Goal: Information Seeking & Learning: Check status

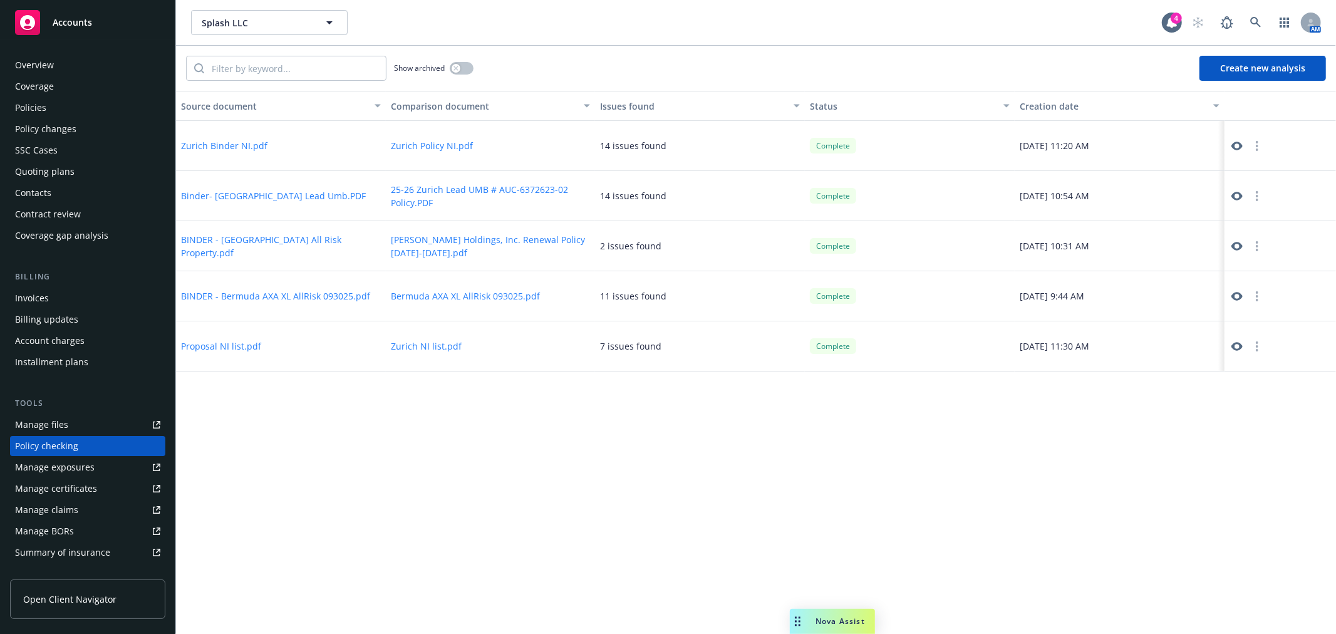
scroll to position [108, 0]
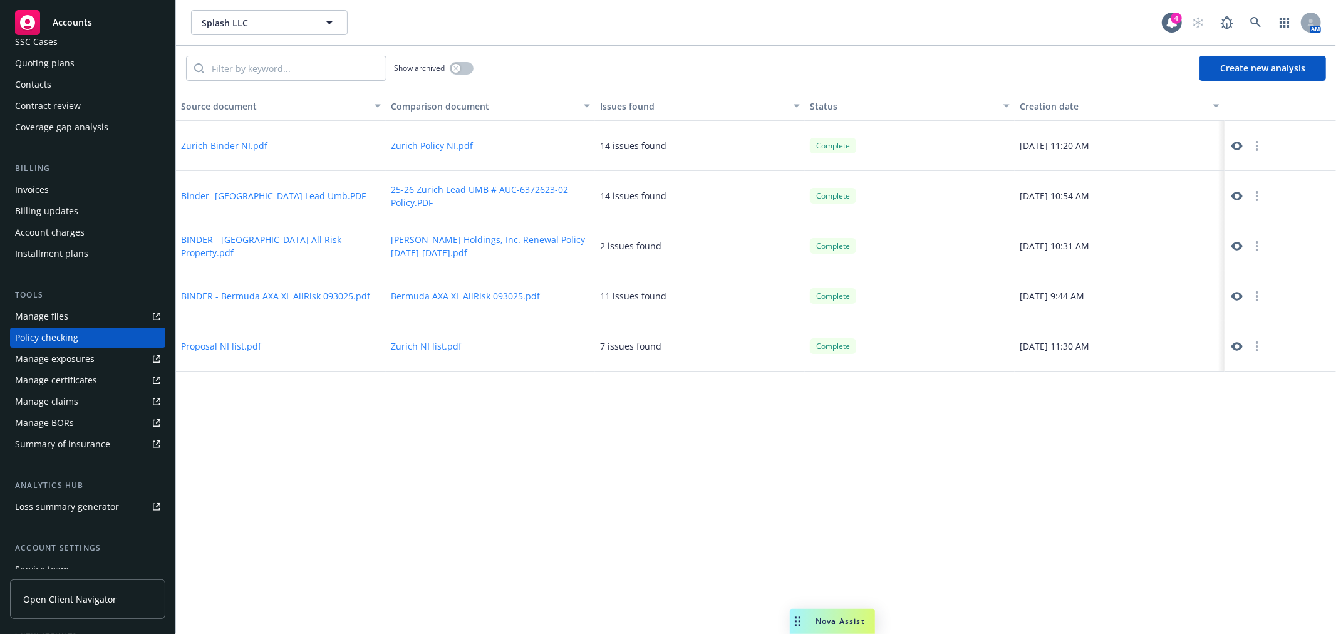
click at [102, 16] on div "Accounts" at bounding box center [87, 22] width 145 height 25
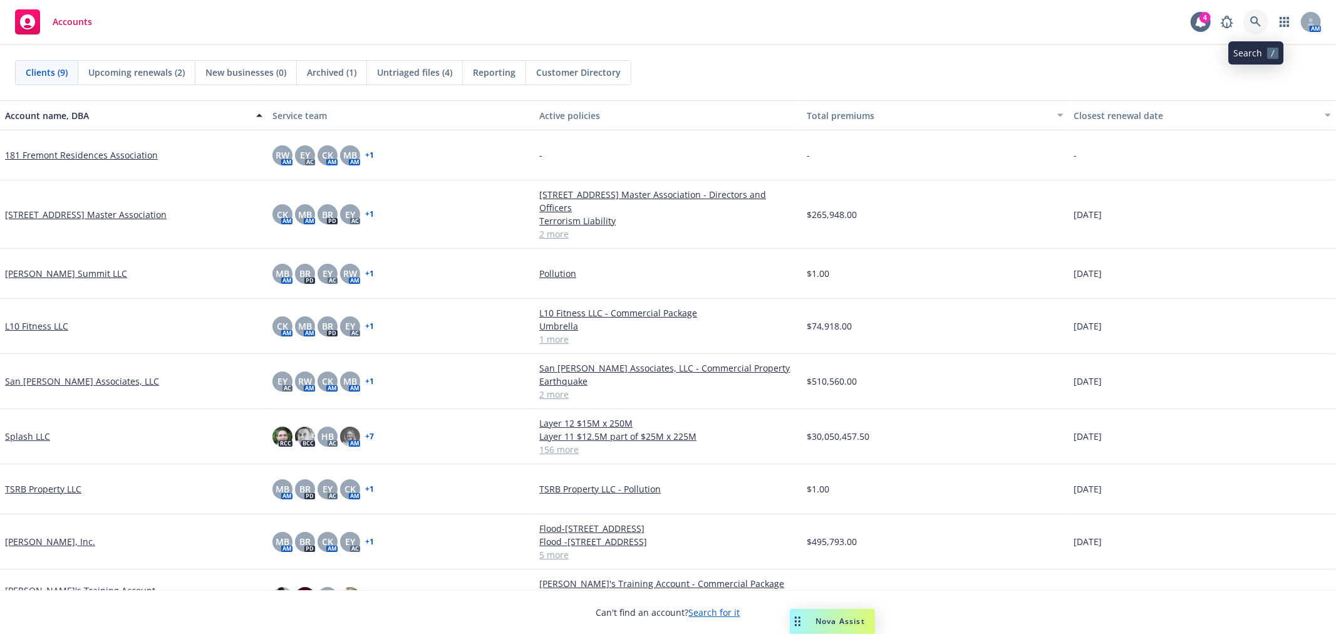
click at [1256, 25] on icon at bounding box center [1255, 21] width 11 height 11
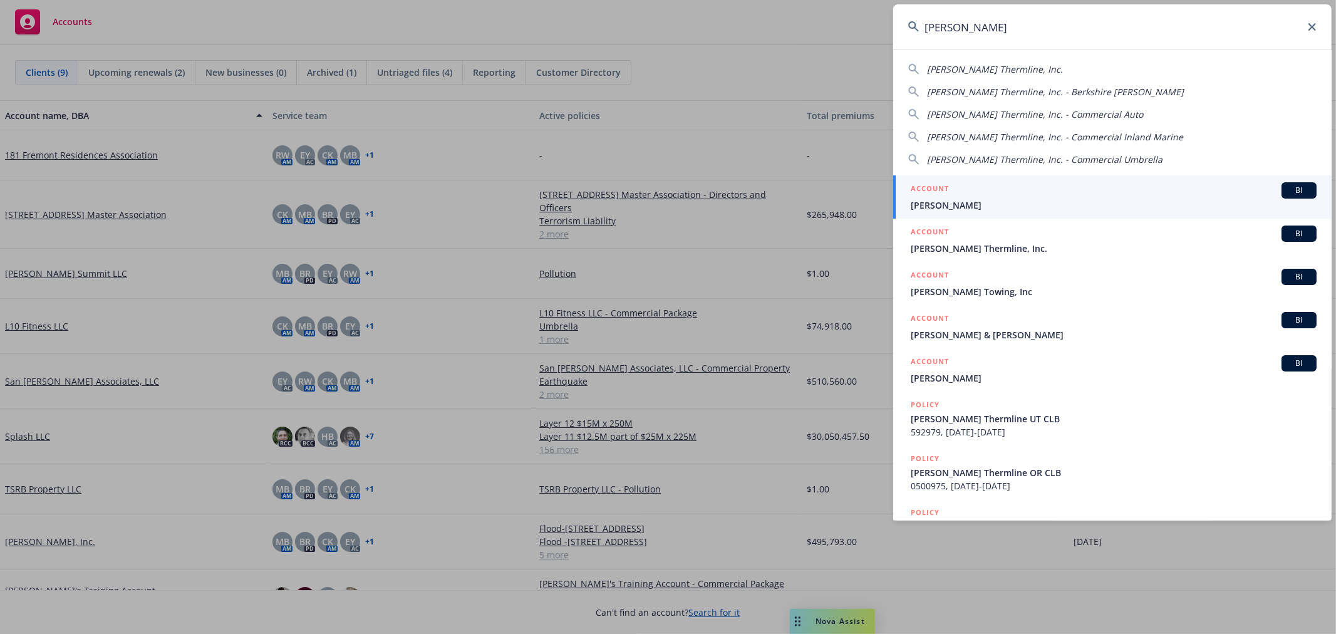
click at [978, 60] on div "[PERSON_NAME] Thermline, Inc. [PERSON_NAME] Thermline, Inc. - Berkshire Hathawa…" at bounding box center [1112, 112] width 438 height 108
click at [975, 67] on span "[PERSON_NAME] Thermline, Inc." at bounding box center [995, 69] width 136 height 12
type input "[PERSON_NAME] Thermline, Inc."
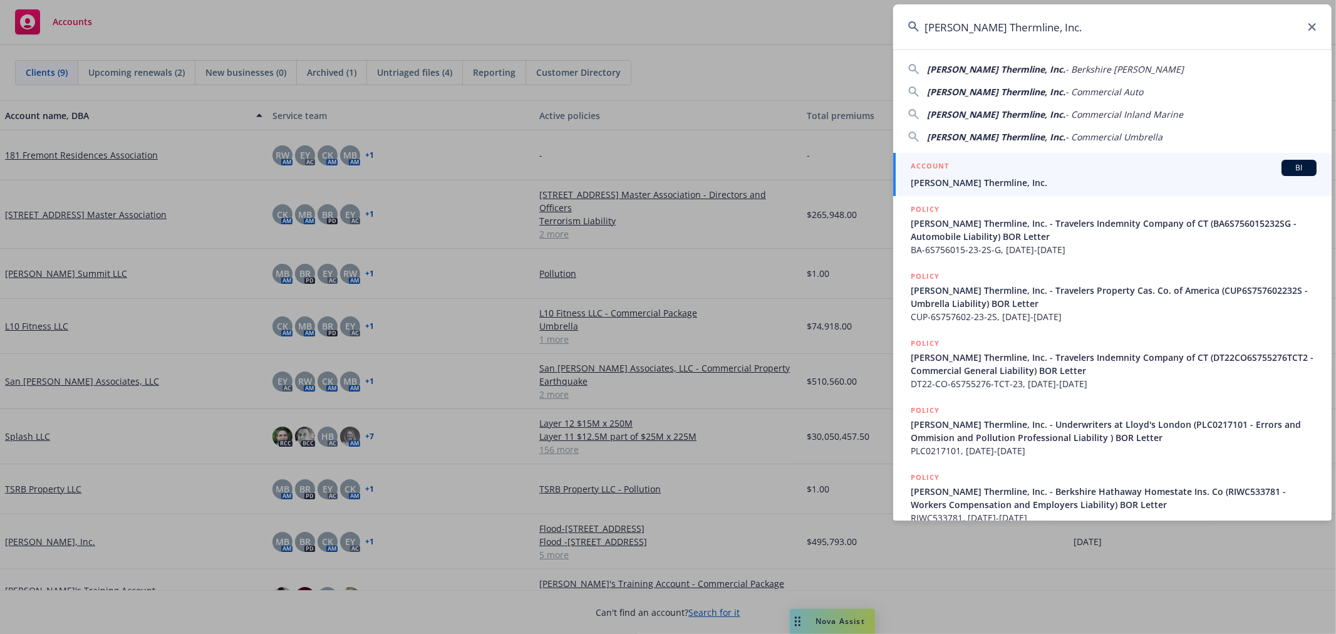
click at [931, 190] on link "ACCOUNT BI [PERSON_NAME] Thermline, Inc." at bounding box center [1112, 174] width 438 height 43
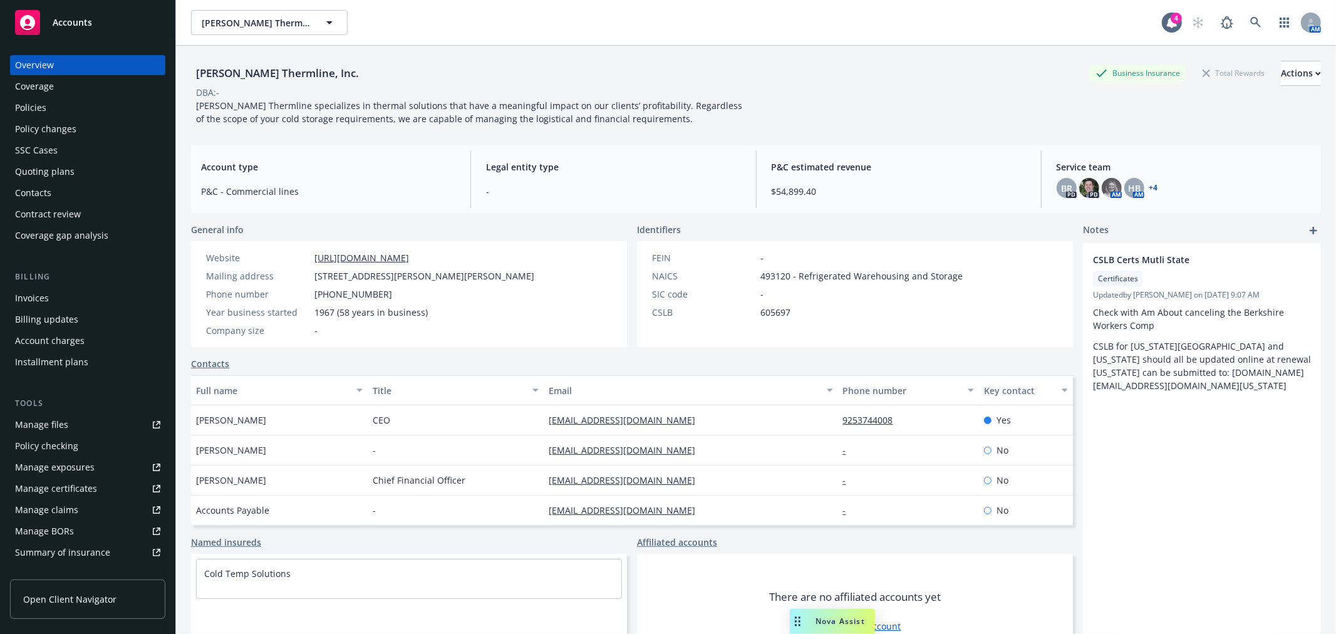
click at [34, 108] on div "Policies" at bounding box center [30, 108] width 31 height 20
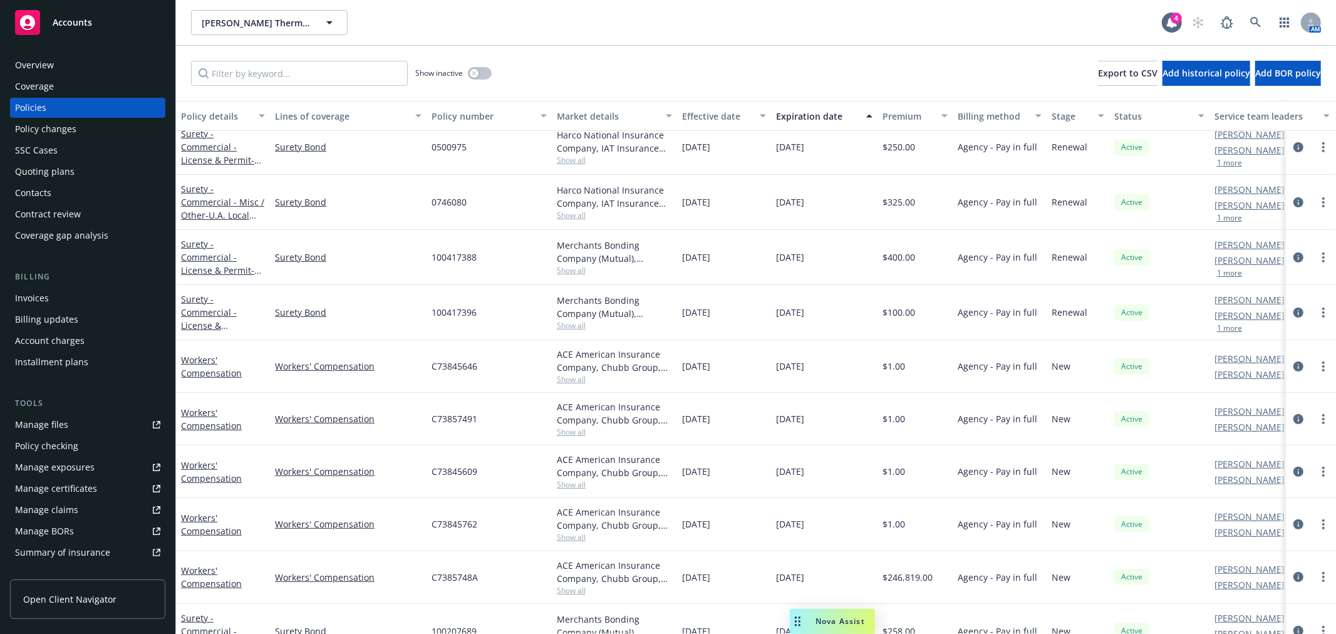
scroll to position [487, 0]
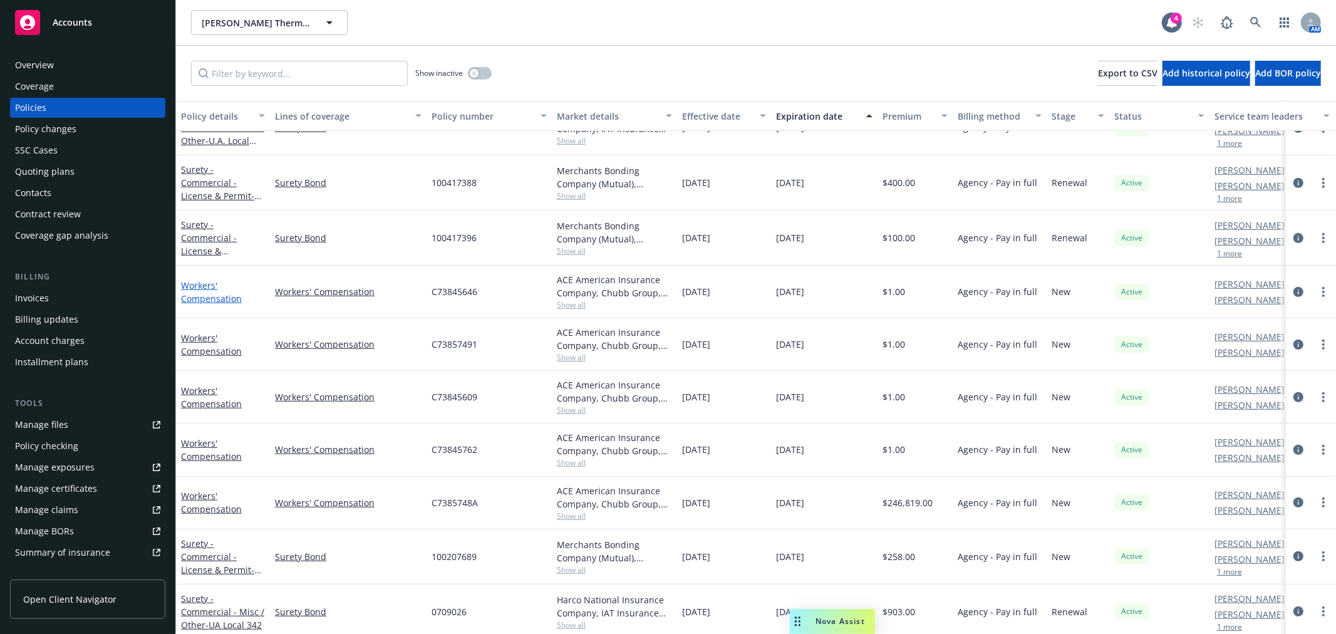
click at [204, 296] on link "Workers' Compensation" at bounding box center [211, 291] width 61 height 25
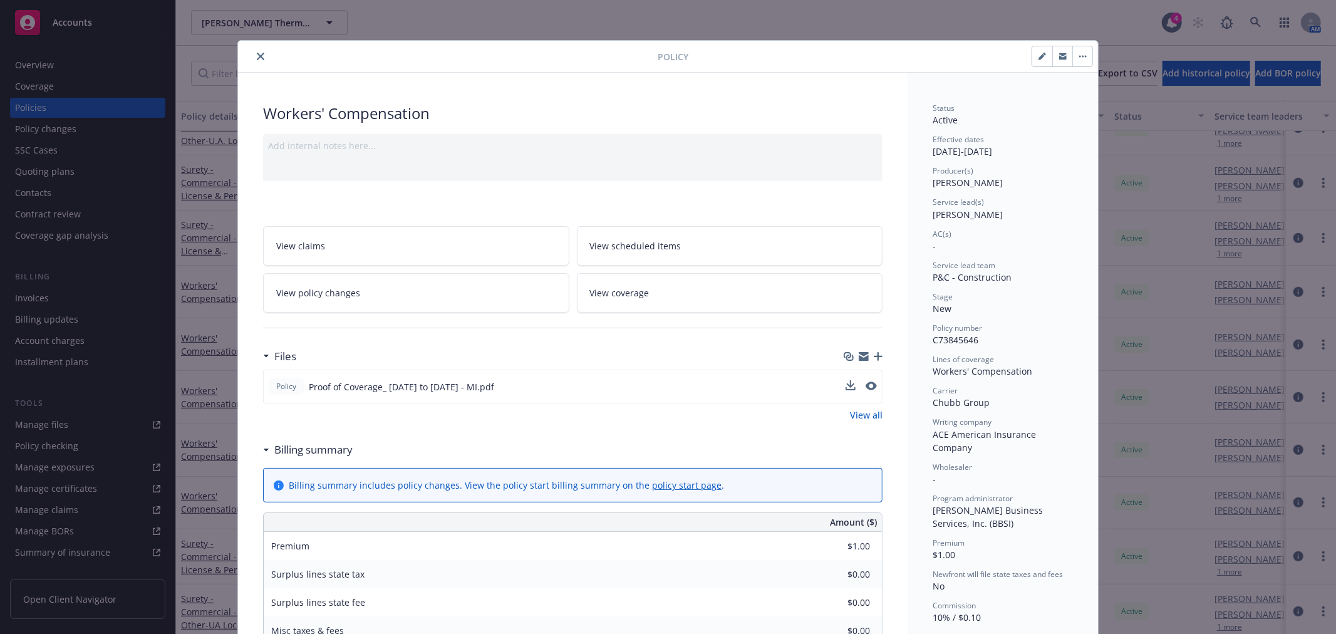
click at [420, 389] on span "Proof of Coverage_ [DATE] to [DATE] - MI.pdf" at bounding box center [401, 386] width 185 height 13
click at [865, 385] on icon "preview file" at bounding box center [869, 385] width 11 height 9
click at [257, 55] on icon "close" at bounding box center [261, 57] width 8 height 8
